Goal: Task Accomplishment & Management: Manage account settings

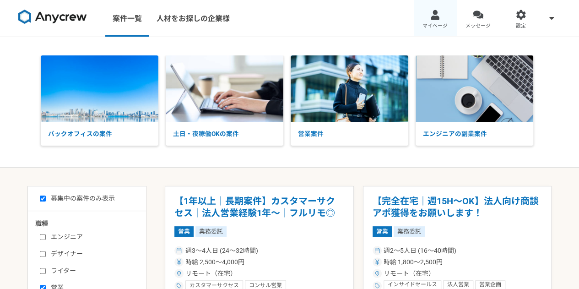
click at [432, 15] on div at bounding box center [435, 15] width 11 height 11
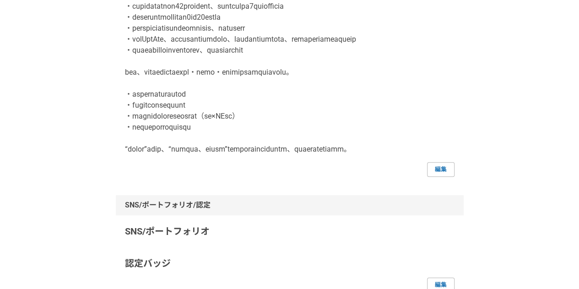
scroll to position [247, 0]
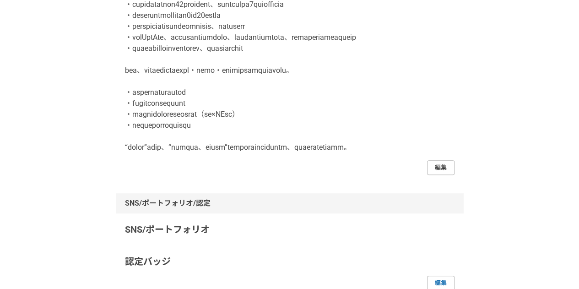
click at [450, 175] on link "編集" at bounding box center [440, 167] width 27 height 15
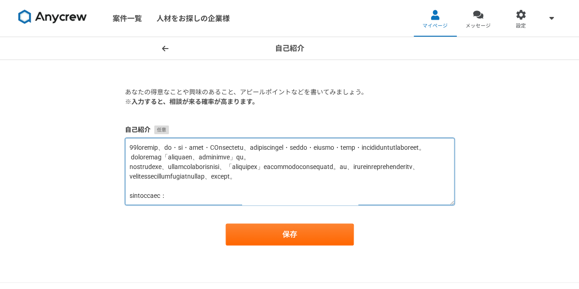
click at [259, 147] on textarea at bounding box center [290, 171] width 330 height 67
paste textarea "loremipsu「dolorsit、ametconse」ad。 elitseddoe、temporincididuntut、「laboreetd」magna…"
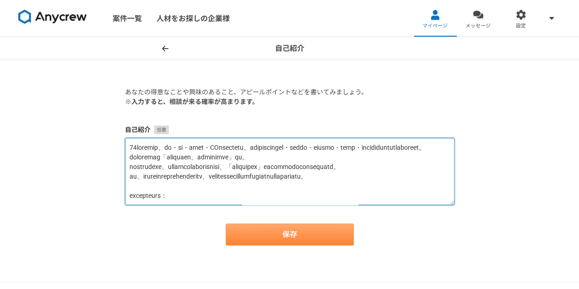
type textarea "10loremip、do・si・amet・COnsectetu、adipiscingel・seddo・eiusmo・temp・incididuntutlabo…"
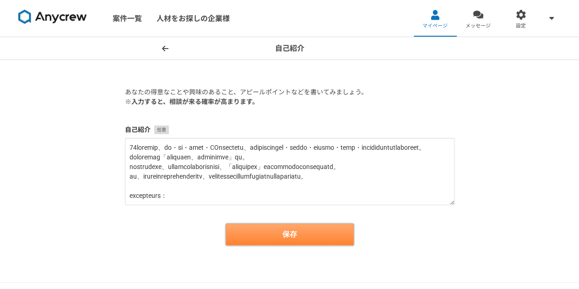
click at [286, 232] on button "保存" at bounding box center [290, 234] width 128 height 22
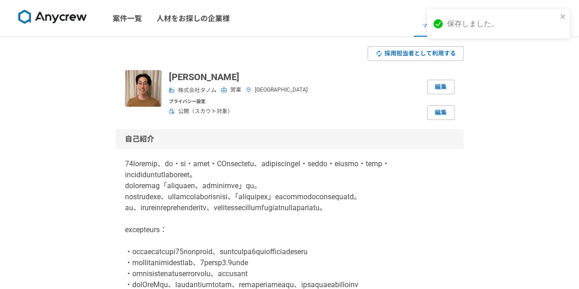
click at [439, 96] on div "[PERSON_NAME] 株式会社タノム 営業 大阪府 編集 プライバシー設定 公開（スカウト対象） 編集" at bounding box center [312, 95] width 286 height 50
click at [446, 80] on link "編集" at bounding box center [440, 87] width 27 height 15
select select "27"
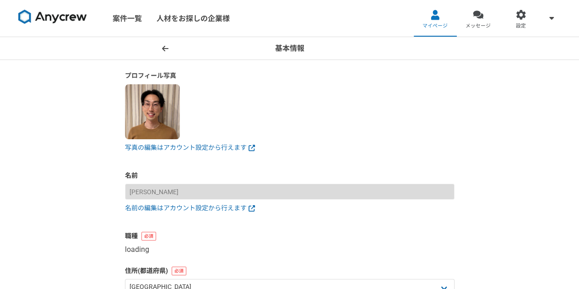
select select "4"
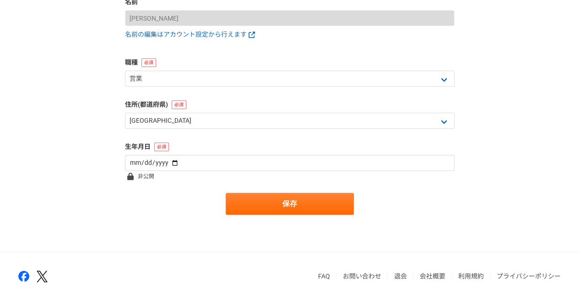
scroll to position [215, 0]
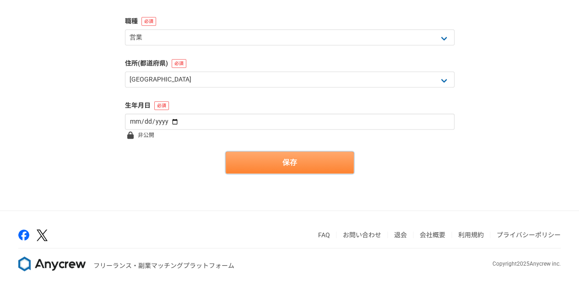
click at [296, 155] on button "保存" at bounding box center [290, 163] width 128 height 22
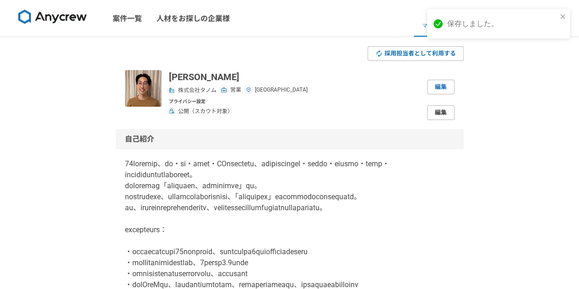
click at [447, 106] on link "編集" at bounding box center [440, 112] width 27 height 15
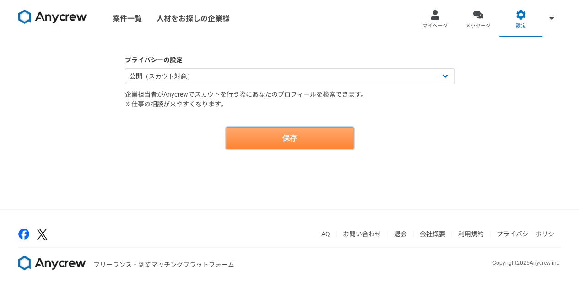
click at [314, 144] on button "保存" at bounding box center [290, 138] width 128 height 22
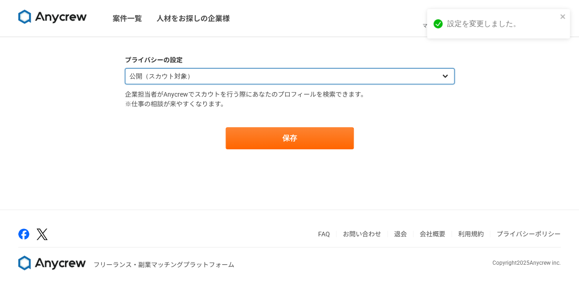
click at [244, 73] on select "公開（スカウト対象） 非公開（スカウト対象外）" at bounding box center [290, 76] width 330 height 16
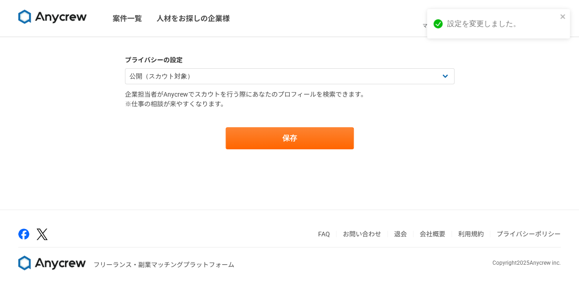
click at [104, 181] on div "プライバシーの設定 公開（スカウト対象） 非公開（スカウト対象外） 企業担当者がAnycrewでスカウトを行う際にあなたのプロフィールを検索できます。 ※仕事…" at bounding box center [289, 123] width 579 height 172
click at [50, 17] on img at bounding box center [52, 17] width 69 height 15
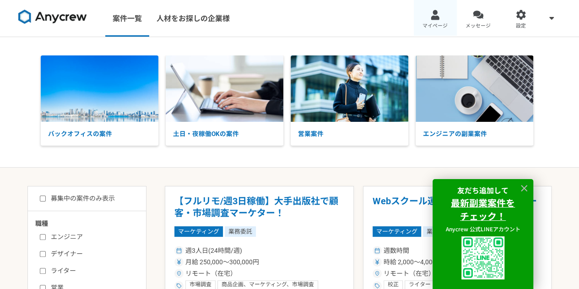
click at [441, 16] on link "マイページ" at bounding box center [435, 18] width 43 height 37
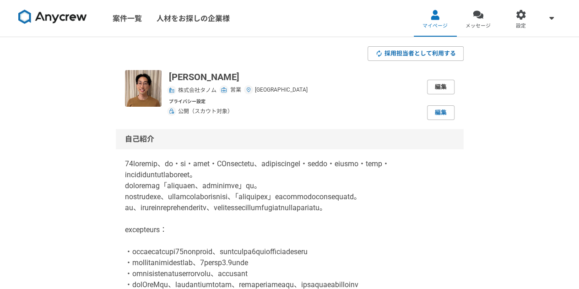
click at [445, 84] on link "編集" at bounding box center [440, 87] width 27 height 15
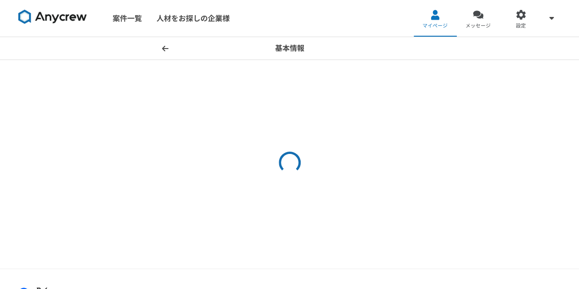
select select "4"
select select "27"
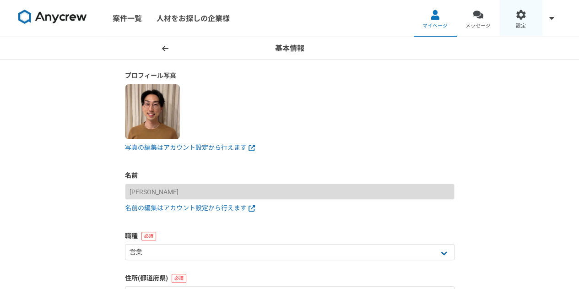
click at [529, 15] on link "設定" at bounding box center [521, 18] width 43 height 37
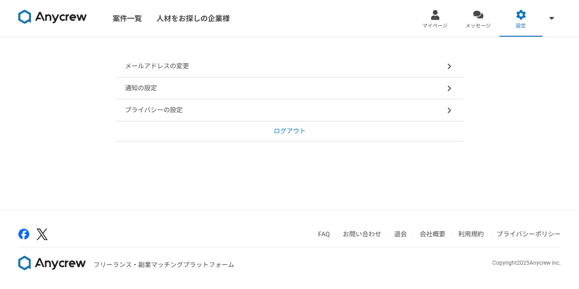
click at [304, 90] on div "通知の設定" at bounding box center [290, 88] width 348 height 22
click at [230, 104] on div "プライバシーの設定" at bounding box center [290, 110] width 348 height 22
click at [430, 14] on div at bounding box center [435, 15] width 11 height 11
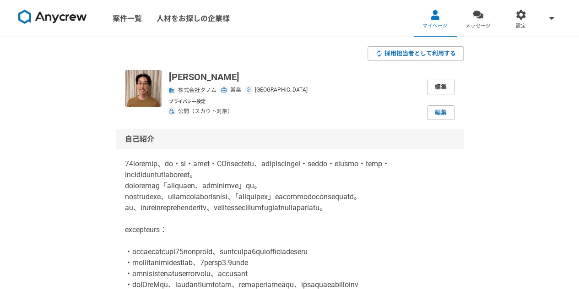
click at [439, 83] on link "編集" at bounding box center [440, 87] width 27 height 15
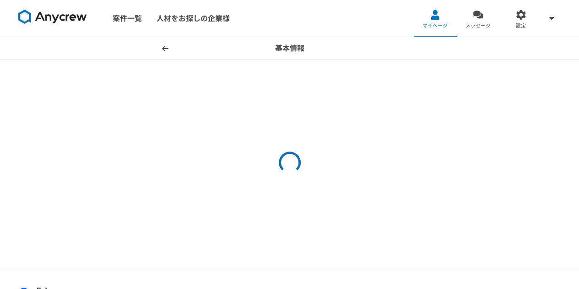
select select "4"
select select "27"
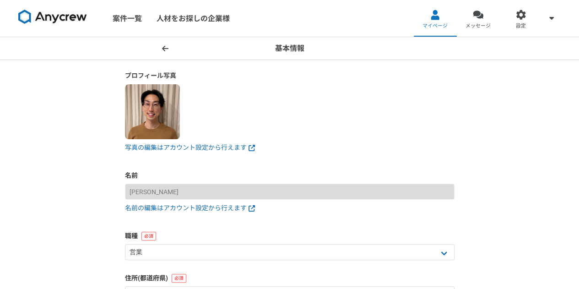
click at [172, 46] on header "基本情報" at bounding box center [289, 48] width 579 height 23
click at [167, 47] on icon at bounding box center [165, 48] width 6 height 7
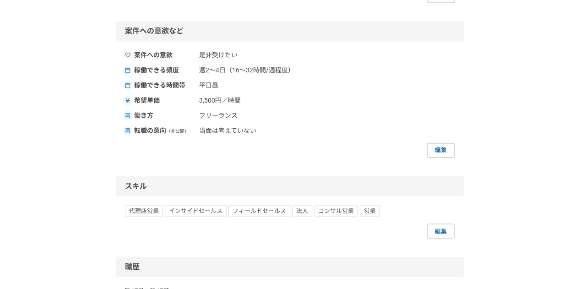
scroll to position [701, 0]
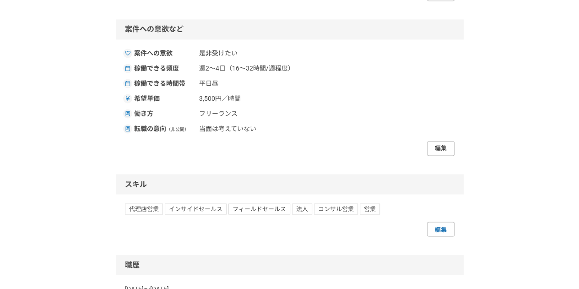
click at [442, 156] on link "編集" at bounding box center [440, 148] width 27 height 15
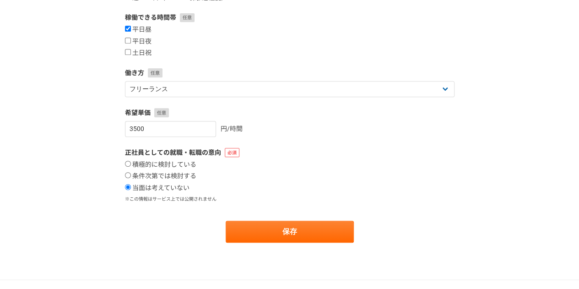
scroll to position [268, 0]
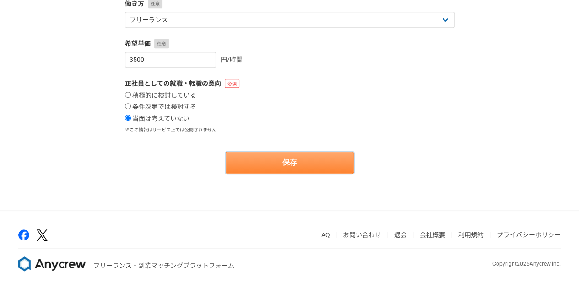
click at [283, 165] on button "保存" at bounding box center [290, 163] width 128 height 22
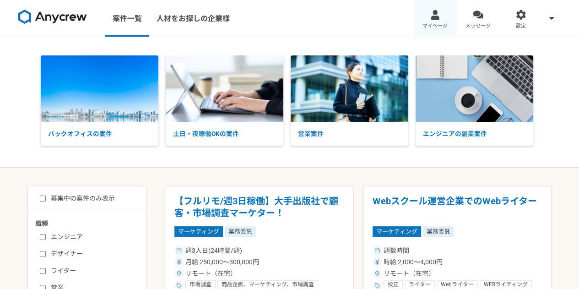
click at [424, 18] on link "マイページ" at bounding box center [435, 18] width 43 height 37
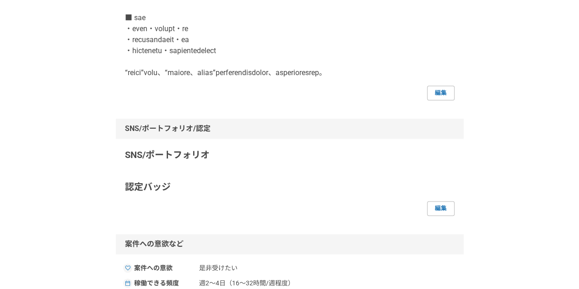
scroll to position [445, 0]
